Goal: Feedback & Contribution: Submit feedback/report problem

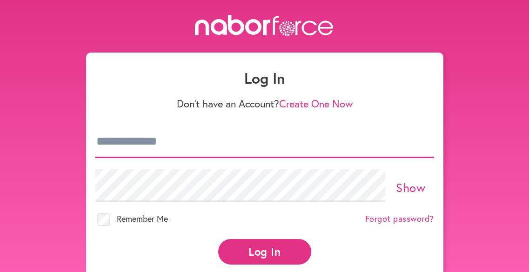
click at [128, 141] on input "email" at bounding box center [264, 142] width 339 height 33
type input "**********"
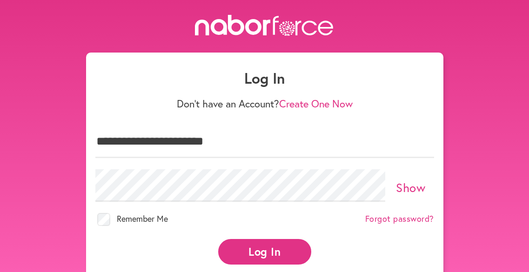
click at [409, 184] on link "Show" at bounding box center [410, 188] width 29 height 16
click at [264, 242] on button "Log In" at bounding box center [264, 252] width 93 height 26
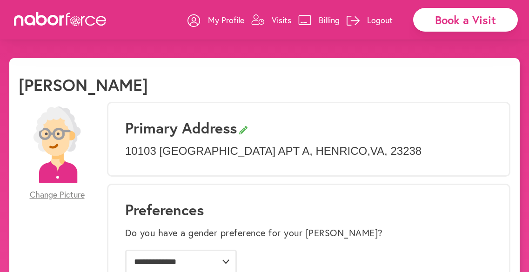
click at [62, 195] on span "Change Picture" at bounding box center [57, 195] width 55 height 10
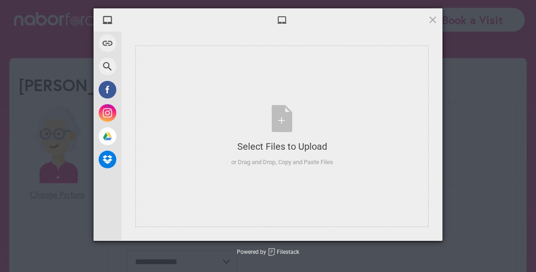
click at [60, 201] on div "My Device Link (URL) Web Search Facebook Instagram Google Drive Dropbox Select …" at bounding box center [268, 136] width 536 height 272
click at [433, 17] on span at bounding box center [433, 19] width 10 height 10
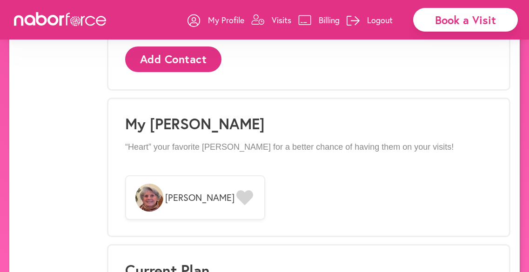
scroll to position [651, 0]
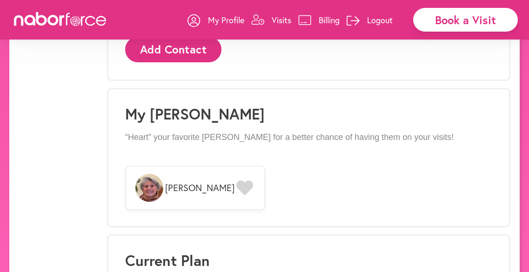
click at [236, 188] on icon at bounding box center [244, 188] width 17 height 15
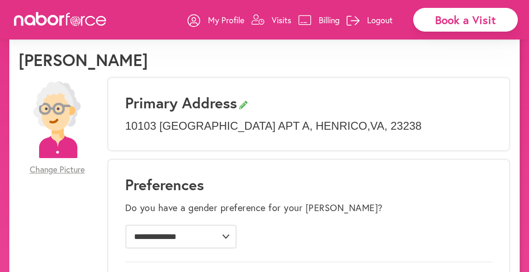
scroll to position [0, 0]
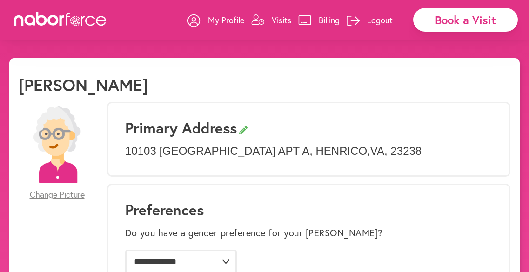
click at [274, 21] on p "Visits" at bounding box center [282, 19] width 20 height 11
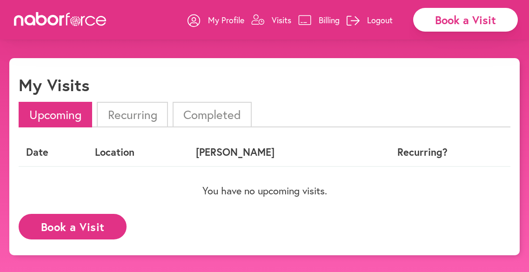
click at [200, 121] on li "Completed" at bounding box center [212, 115] width 79 height 26
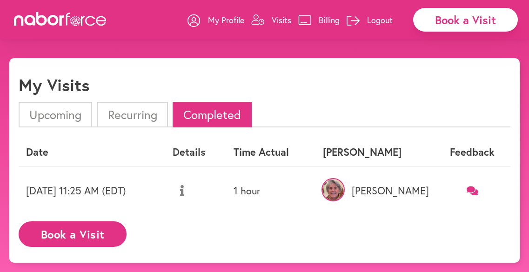
click at [472, 190] on icon at bounding box center [473, 190] width 12 height 9
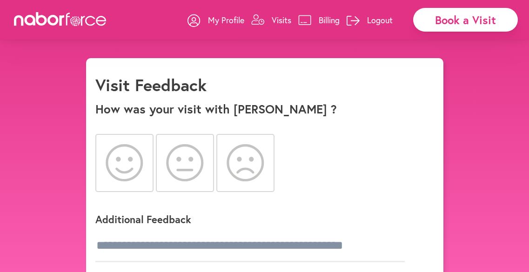
click at [131, 158] on icon at bounding box center [124, 162] width 37 height 37
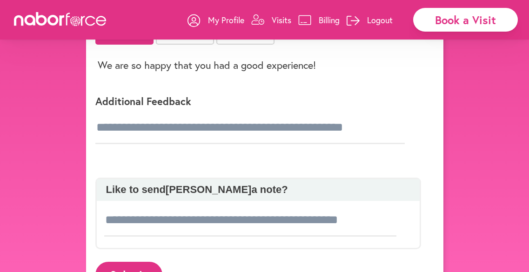
scroll to position [149, 0]
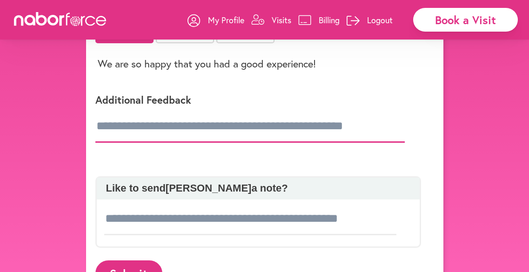
click at [138, 129] on input "text" at bounding box center [249, 126] width 309 height 33
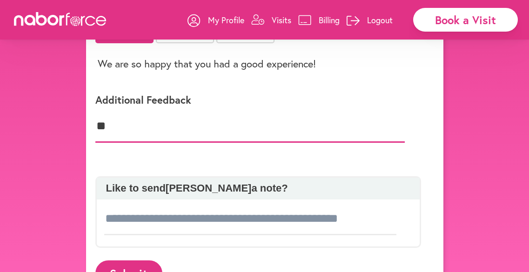
type input "*"
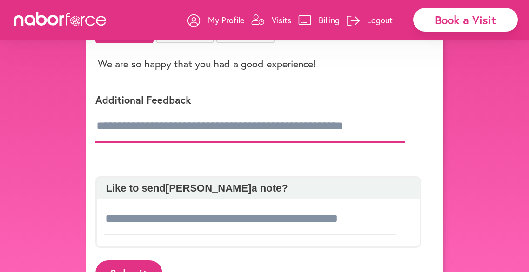
type input "*"
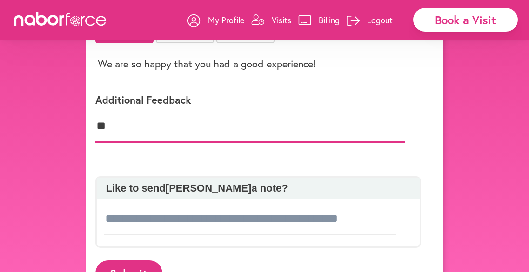
type input "*"
click at [138, 129] on input "*" at bounding box center [249, 126] width 309 height 33
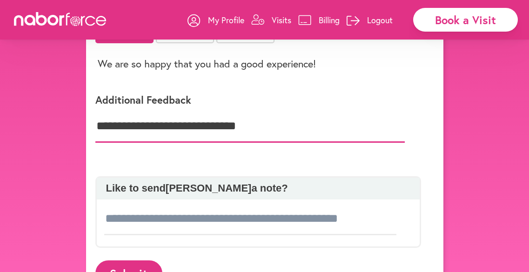
type input "**********"
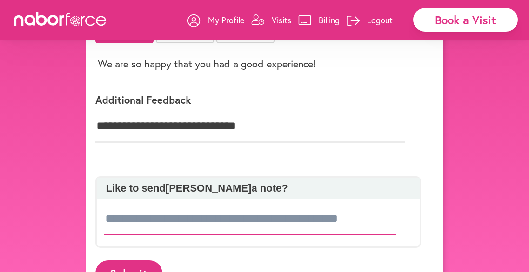
click at [116, 220] on input at bounding box center [250, 219] width 293 height 33
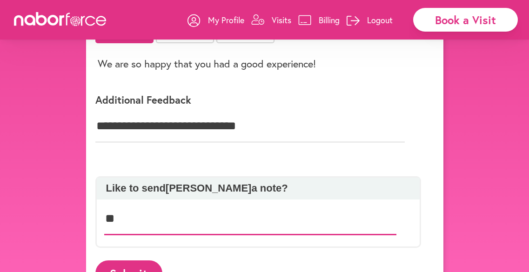
type input "*"
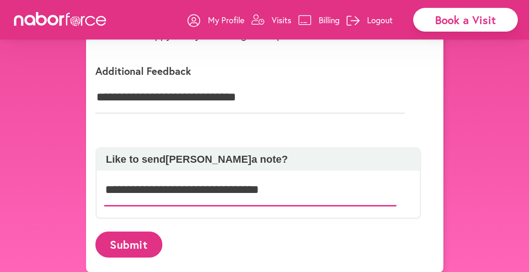
scroll to position [186, 0]
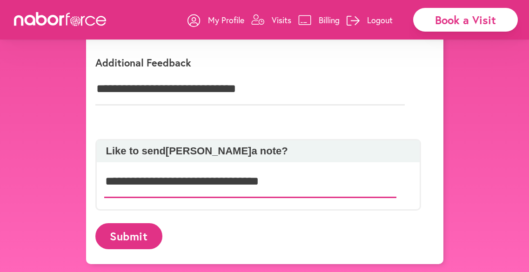
type input "**********"
click at [123, 233] on button "Submit" at bounding box center [128, 236] width 67 height 26
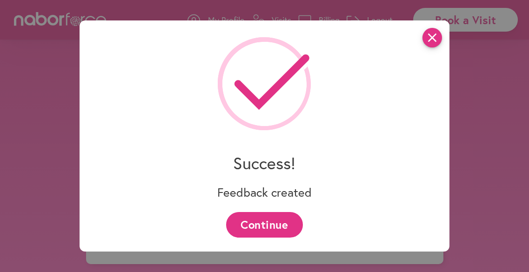
click at [442, 37] on icon "close" at bounding box center [433, 38] width 20 height 20
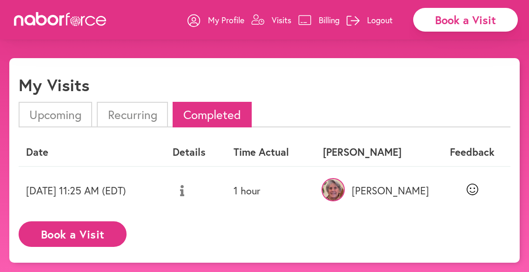
click at [379, 18] on p "Logout" at bounding box center [380, 19] width 26 height 11
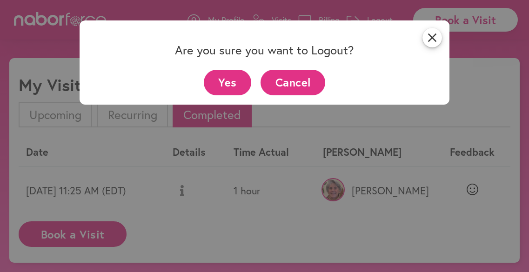
click at [234, 83] on button "Yes" at bounding box center [228, 83] width 48 height 26
